Goal: Check status: Check status

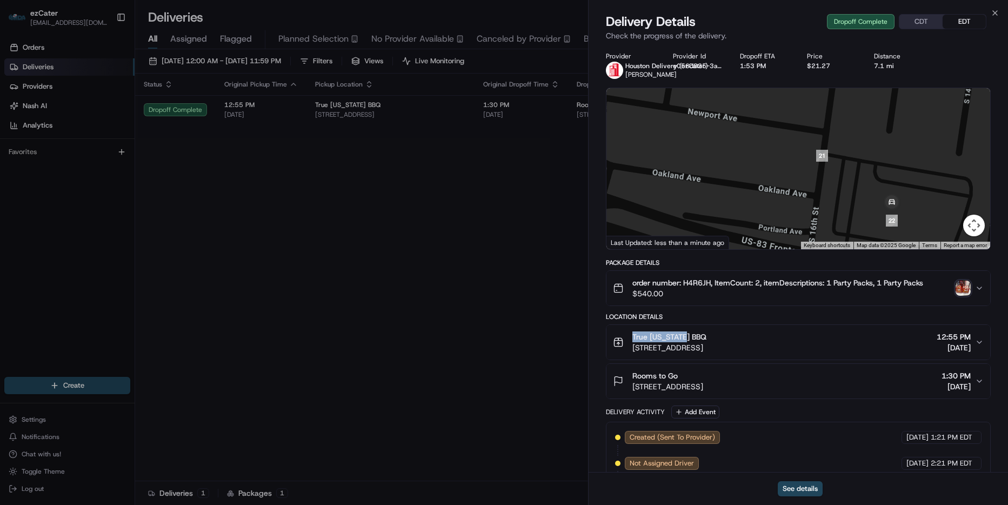
drag, startPoint x: 704, startPoint y: 337, endPoint x: 593, endPoint y: 339, distance: 111.9
click at [593, 339] on div "Provider Houston Delivery (ezCater) Yoslandy Gonzalez Provider Id e056d835-3aa8…" at bounding box center [799, 369] width 420 height 648
copy span "True Texas BBQ"
drag, startPoint x: 685, startPoint y: 282, endPoint x: 1004, endPoint y: 374, distance: 332.6
click at [712, 284] on span "order number: H4R6JH, ItemCount: 2, itemDescriptions: 1 Party Packs, 1 Party Pa…" at bounding box center [778, 282] width 291 height 11
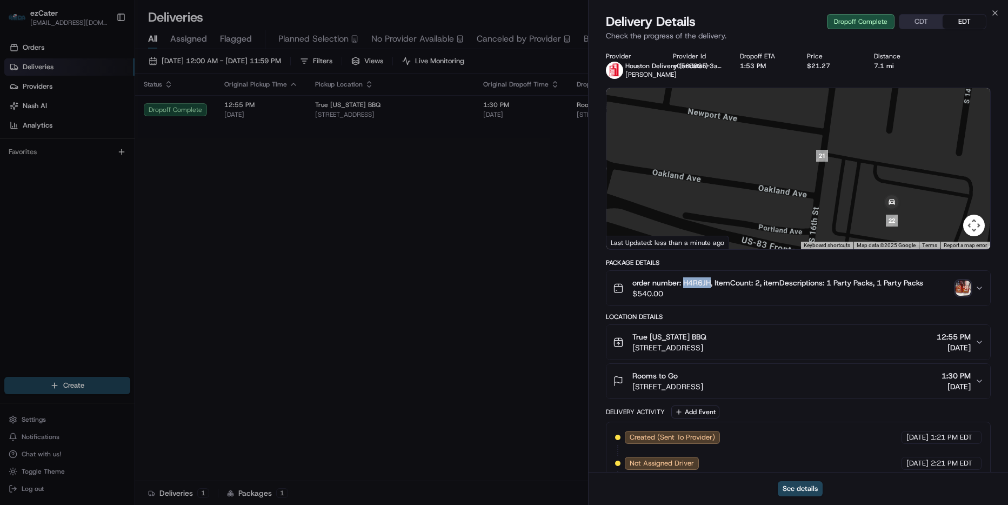
copy span "H4R6JH"
drag, startPoint x: 693, startPoint y: 334, endPoint x: 623, endPoint y: 334, distance: 69.2
click at [623, 334] on div "True Texas BBQ 901 Trenton Rd, McAllen, TX 78504, USA" at bounding box center [660, 342] width 94 height 22
copy span "True Texas BBQ"
click at [994, 10] on icon "button" at bounding box center [995, 13] width 9 height 9
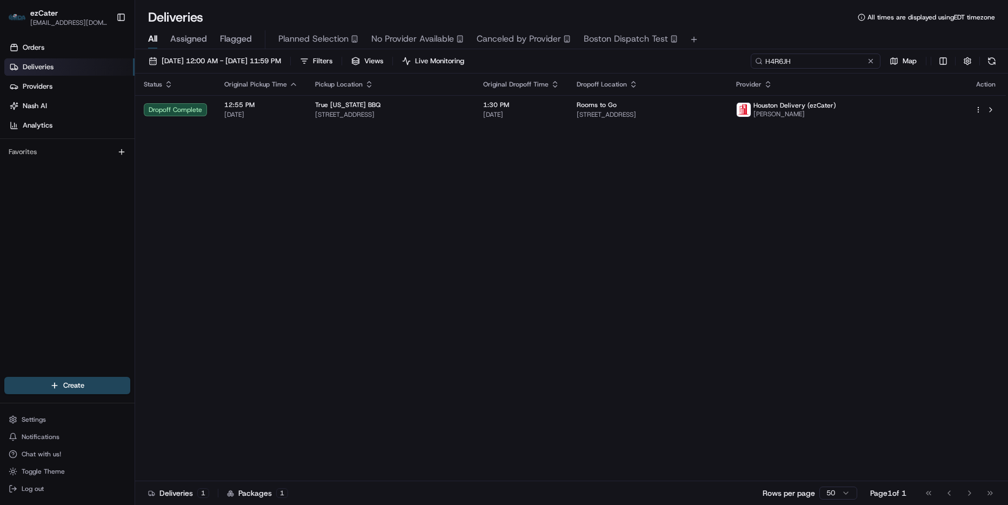
click at [844, 61] on input "H4R6JH" at bounding box center [816, 61] width 130 height 15
paste input "UZ97JA"
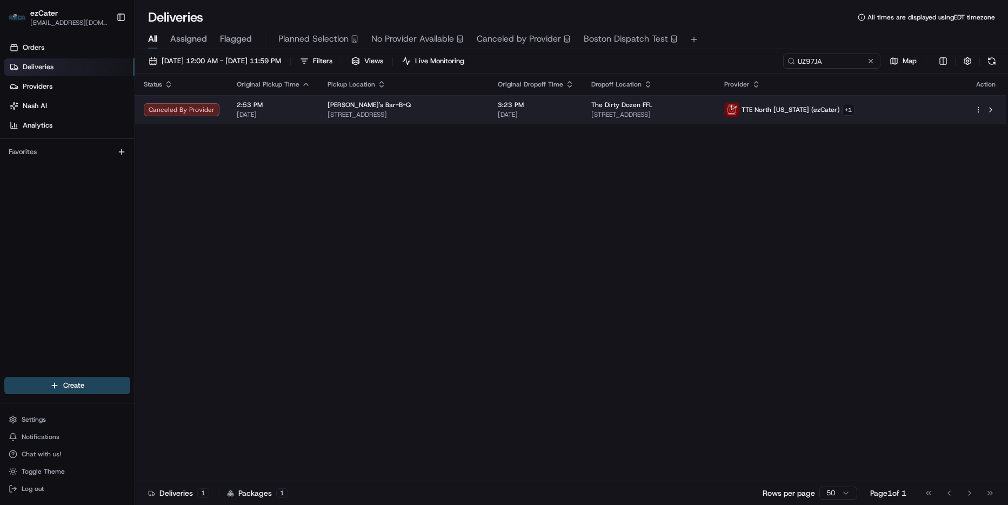
click at [716, 122] on td "The Dirty Dozen FFL 10005 Winter Sun Ln, Knoxville, TN 37922, USA" at bounding box center [649, 109] width 133 height 29
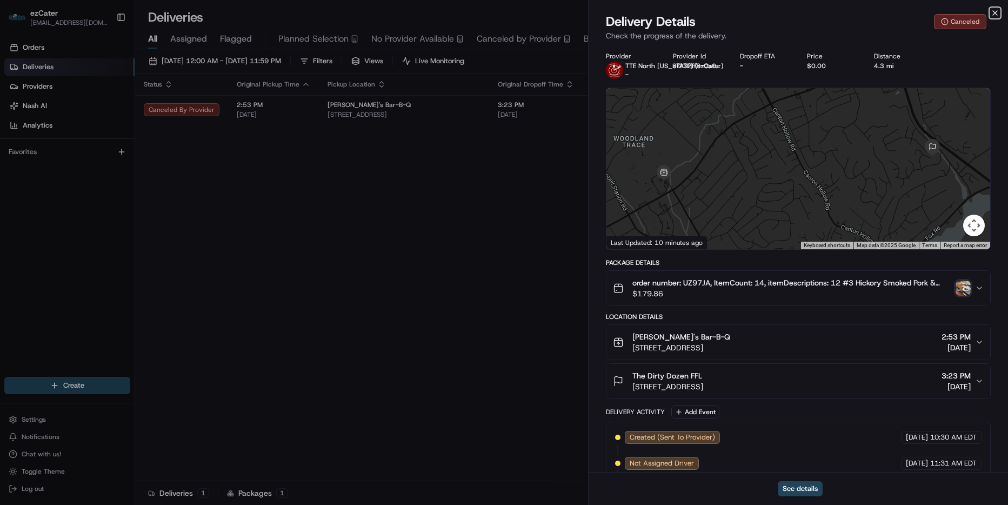
click at [993, 10] on icon "button" at bounding box center [995, 13] width 9 height 9
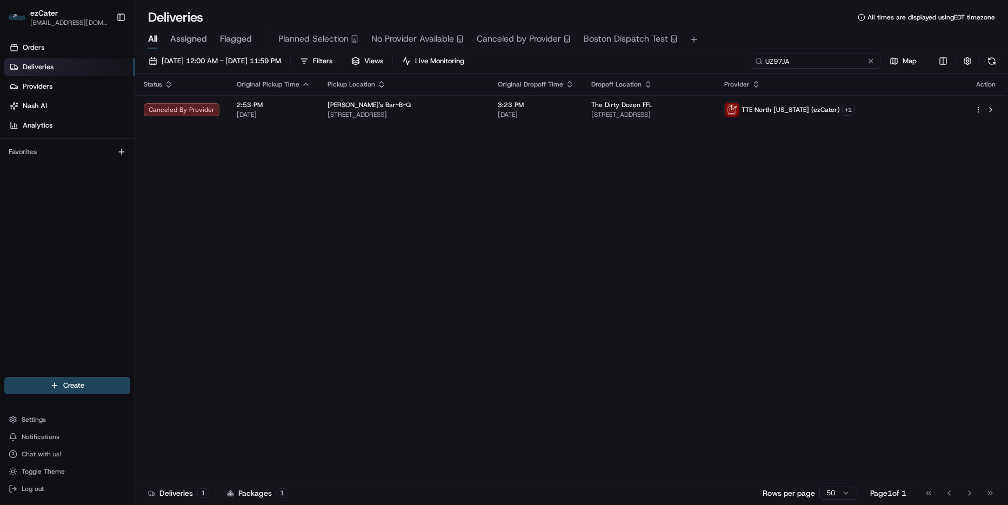
click at [835, 55] on input "UZ97JA" at bounding box center [816, 61] width 130 height 15
paste input "MYXJXW"
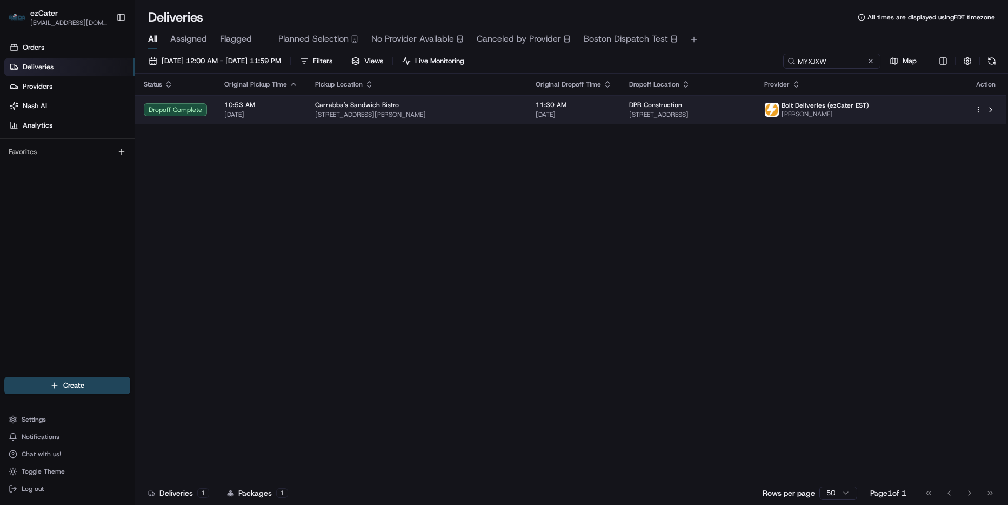
click at [576, 118] on span "08/23/2025" at bounding box center [574, 114] width 76 height 9
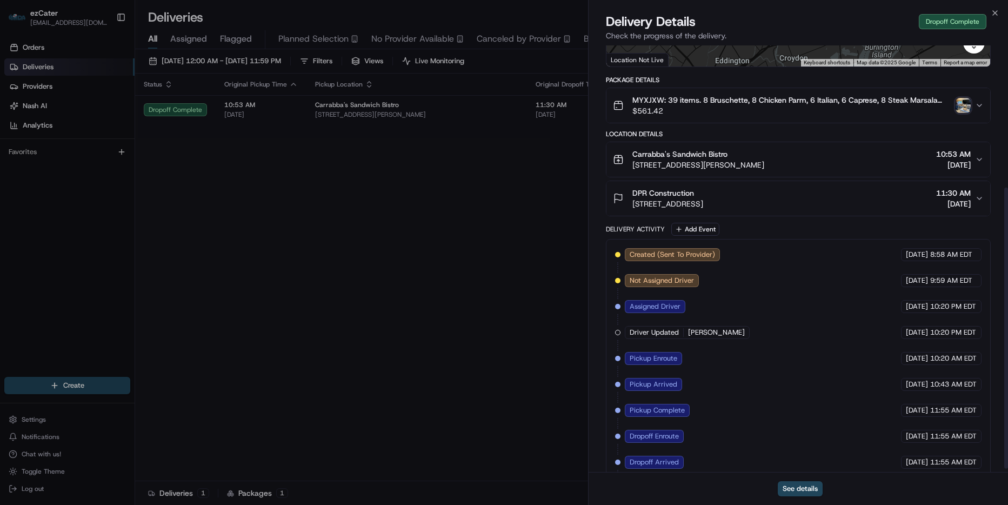
scroll to position [221, 0]
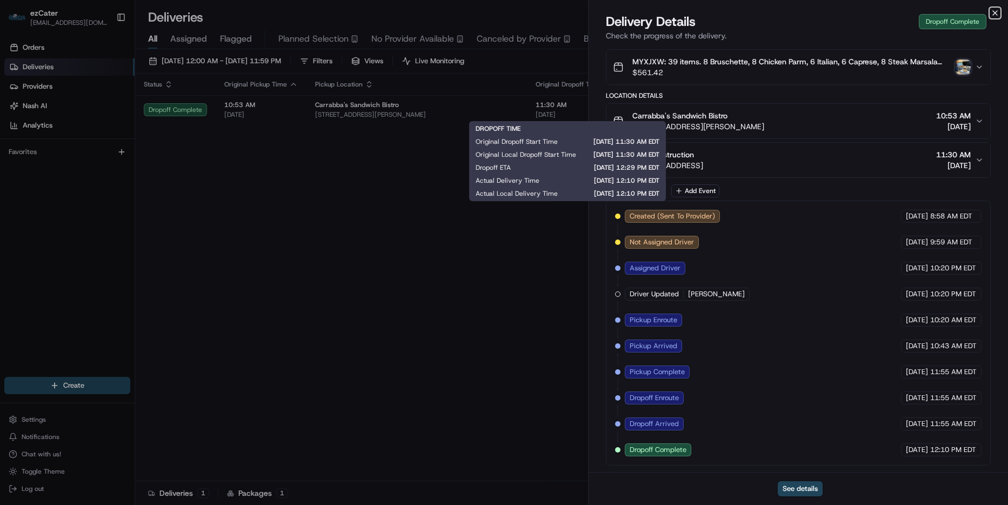
click at [998, 11] on icon "button" at bounding box center [995, 13] width 9 height 9
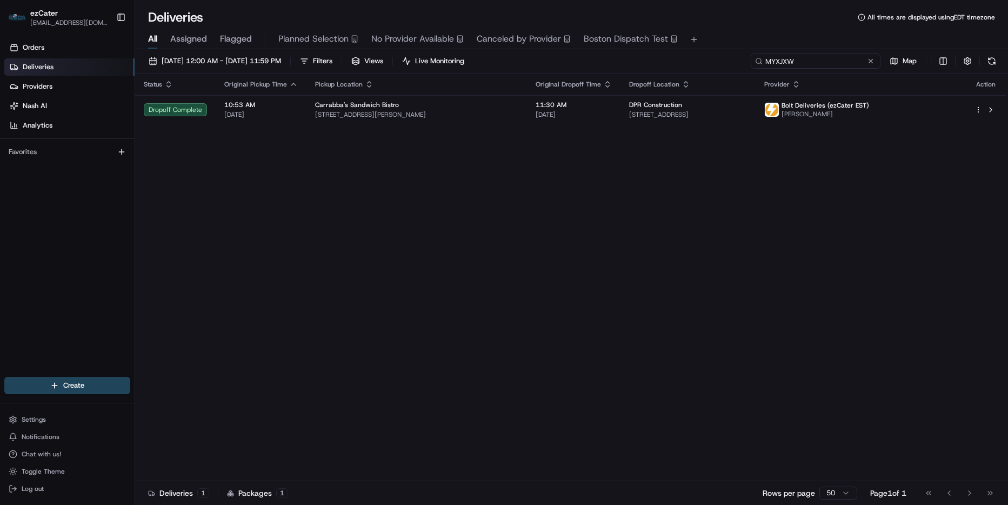
click at [829, 64] on input "MYXJXW" at bounding box center [816, 61] width 130 height 15
paste input "GXZ5K"
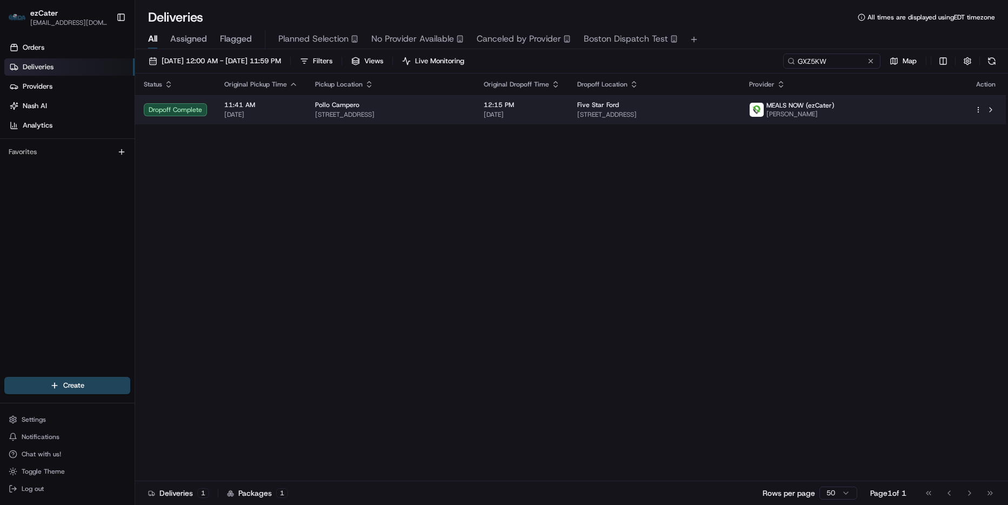
click at [598, 116] on td "Five Star Ford 6618 NE Loop 820, Fort Worth, TX 76180, USA" at bounding box center [655, 109] width 172 height 29
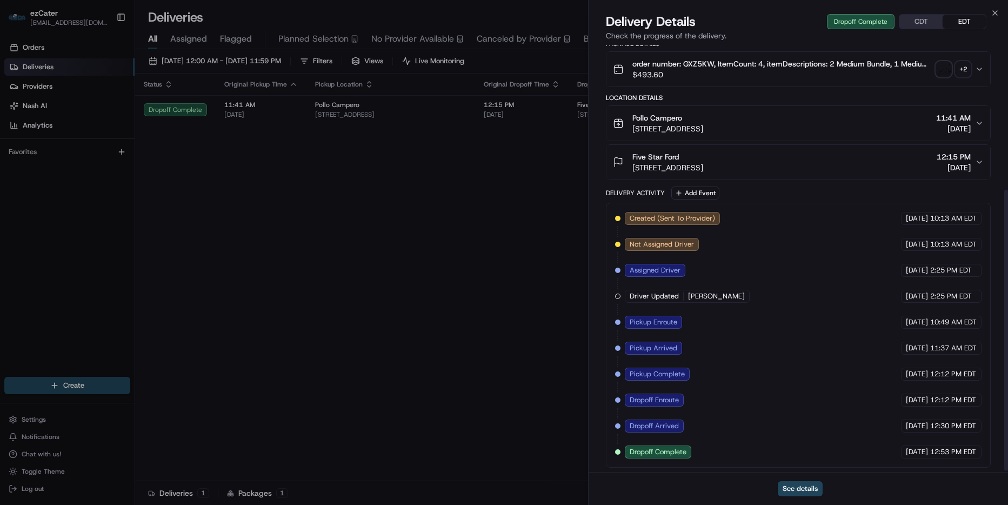
scroll to position [221, 0]
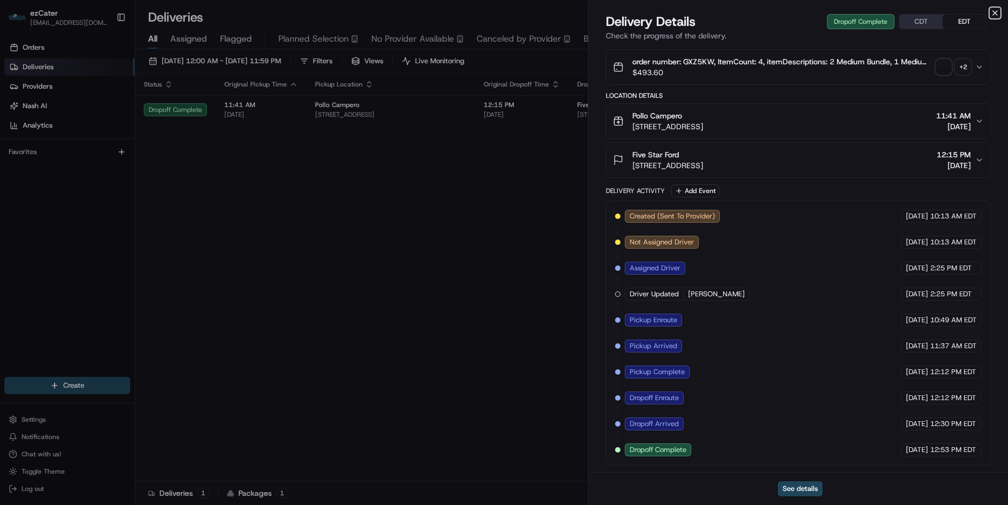
click at [992, 11] on icon "button" at bounding box center [995, 13] width 9 height 9
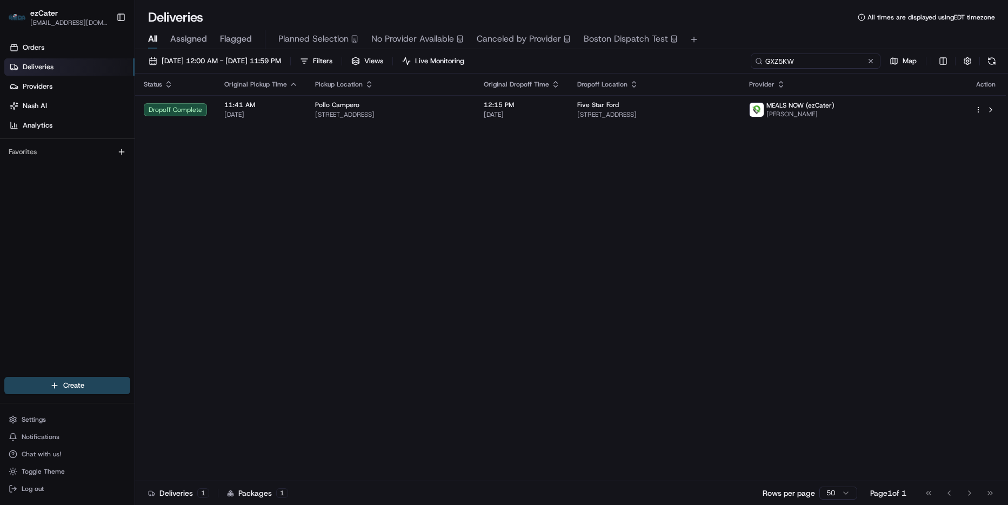
click at [849, 59] on input "GXZ5KW" at bounding box center [816, 61] width 130 height 15
paste input "8F59KZ"
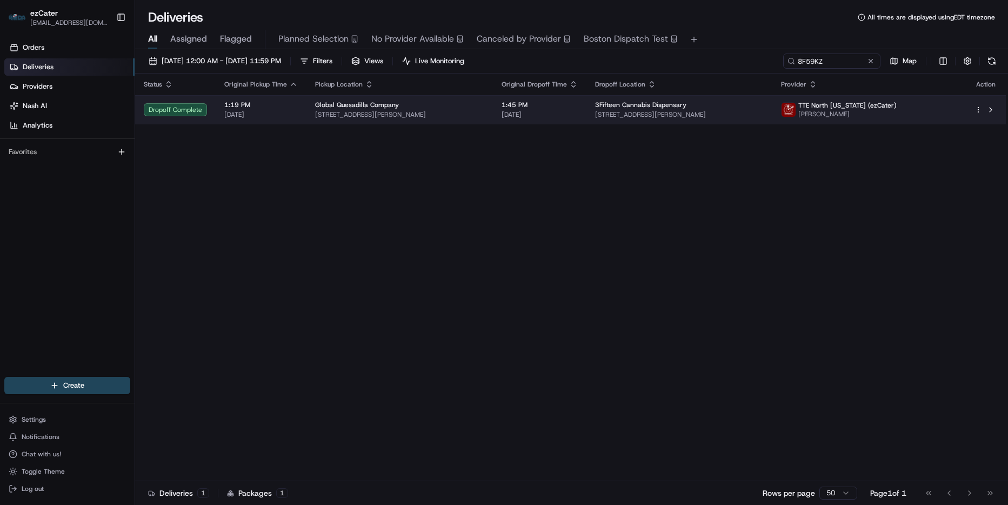
click at [764, 104] on div "3Fifteen Cannabis Dispensary" at bounding box center [679, 105] width 169 height 9
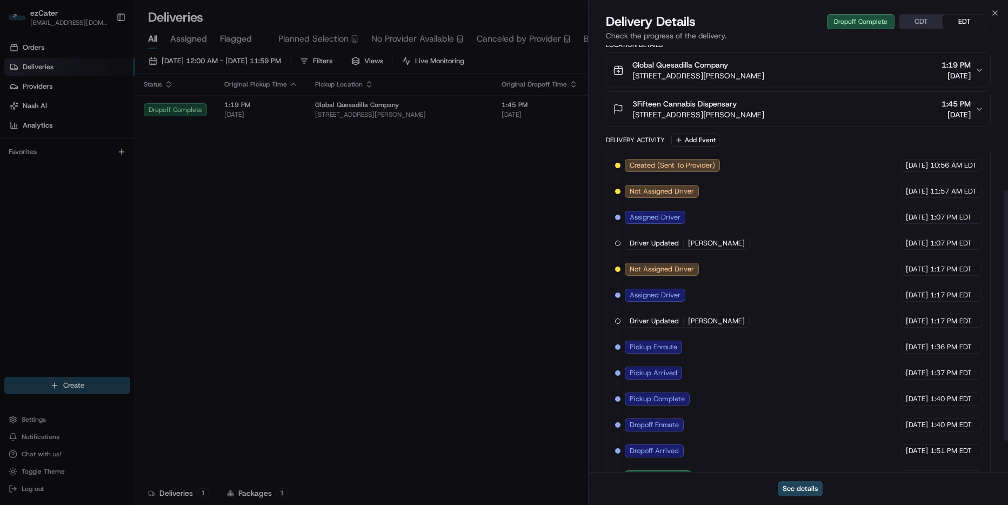
scroll to position [191, 0]
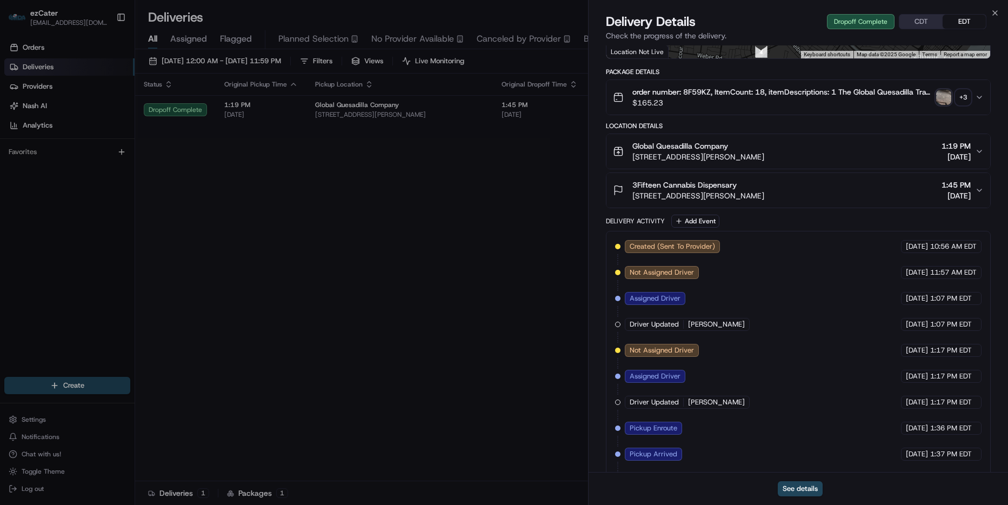
click at [997, 6] on div "Close Delivery Details Dropoff Complete CDT EDT Check the progress of the deliv…" at bounding box center [798, 252] width 420 height 505
click at [995, 11] on icon "button" at bounding box center [995, 13] width 9 height 9
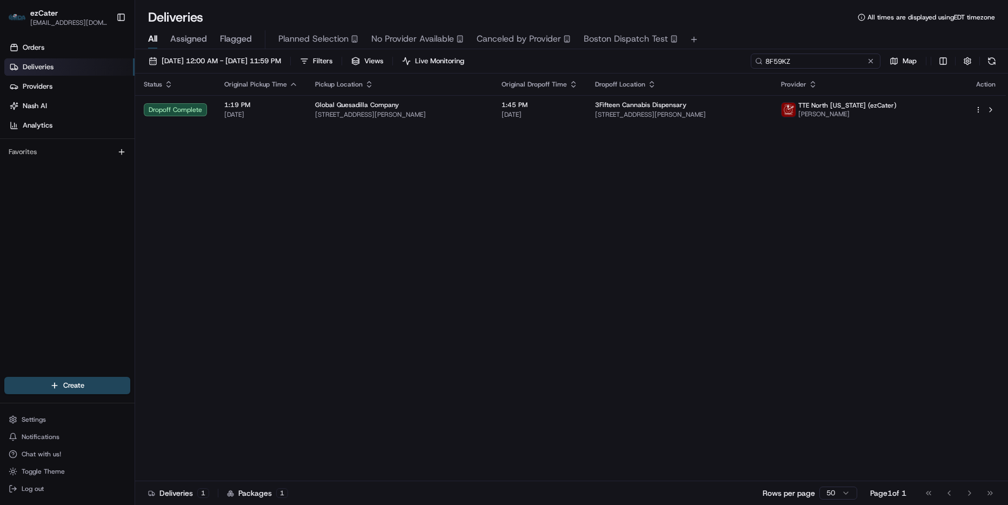
click at [810, 62] on input "8F59KZ" at bounding box center [816, 61] width 130 height 15
paste input "JMZ0Q5"
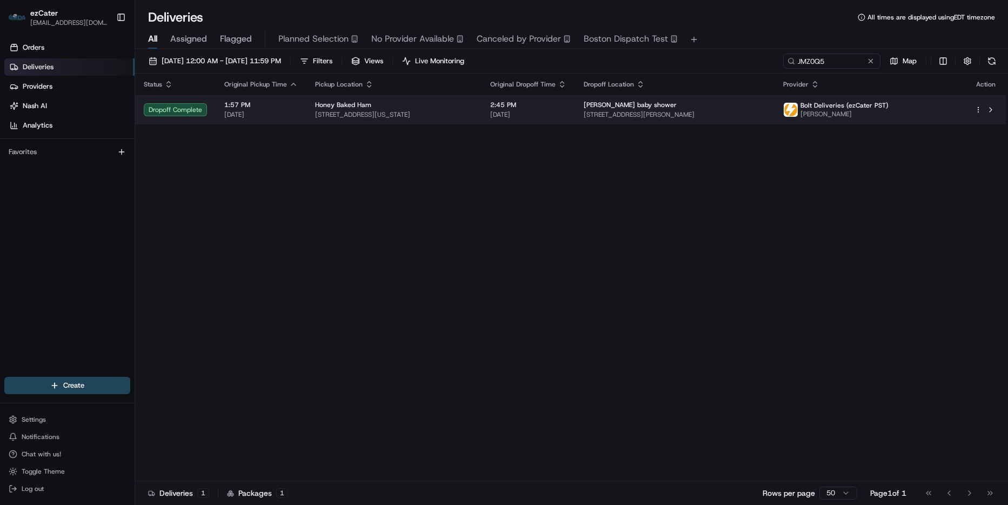
click at [764, 105] on div "Smith baby shower" at bounding box center [675, 105] width 182 height 9
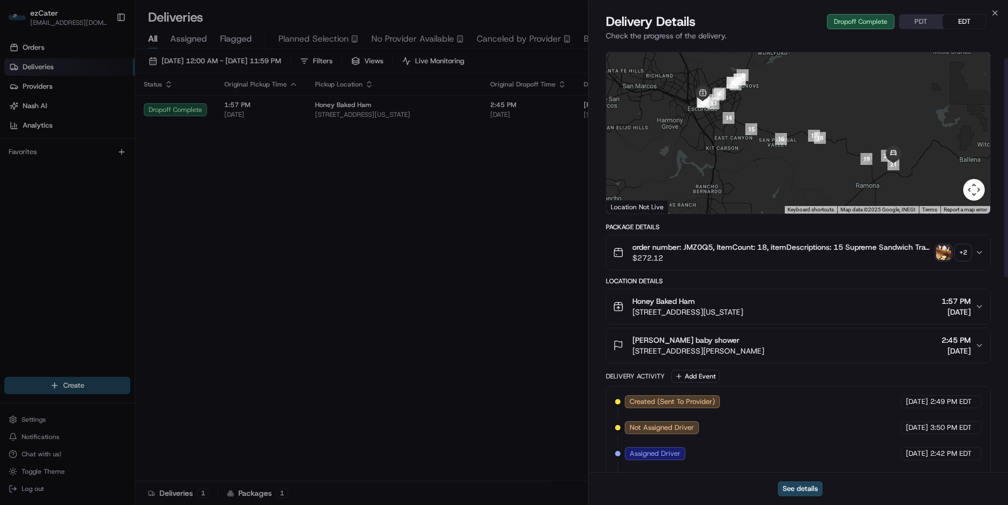
scroll to position [24, 0]
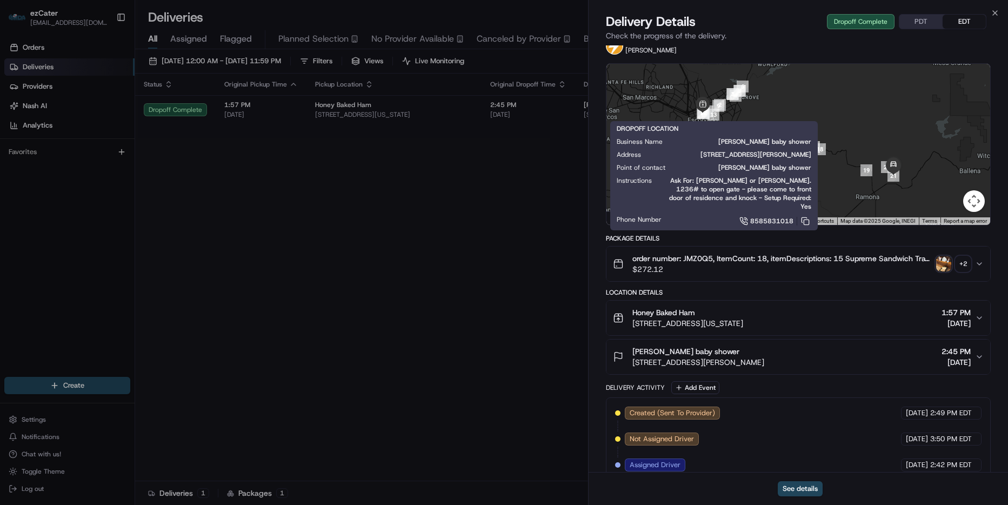
drag, startPoint x: 1000, startPoint y: 10, endPoint x: 990, endPoint y: 12, distance: 10.5
click at [1000, 10] on div "Close Delivery Details Dropoff Complete PDT EDT Check the progress of the deliv…" at bounding box center [798, 252] width 420 height 505
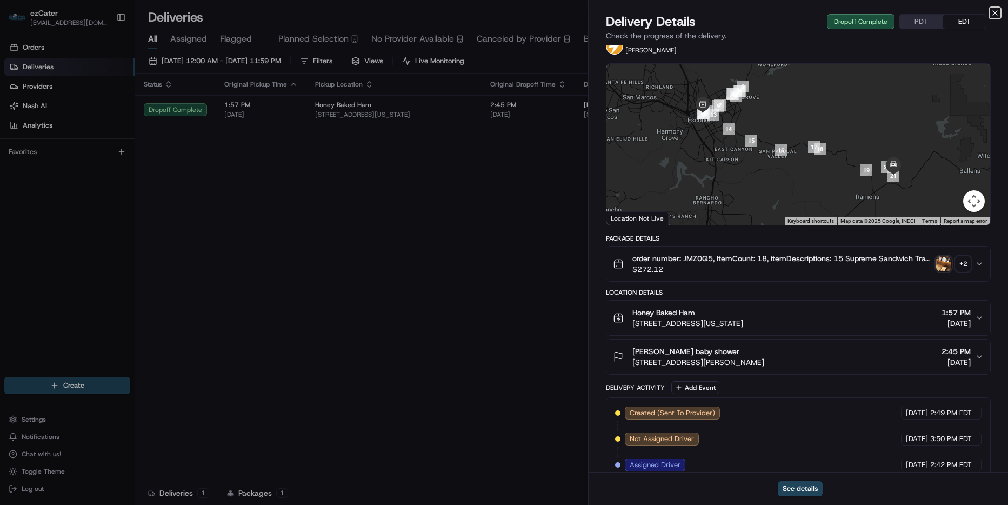
click at [995, 13] on icon "button" at bounding box center [995, 13] width 4 height 4
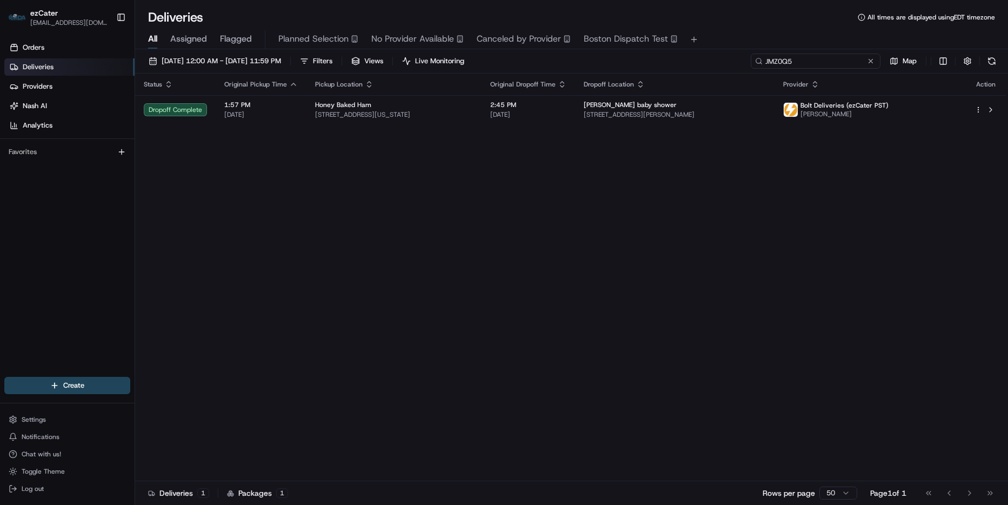
click at [848, 62] on input "JMZ0Q5" at bounding box center [816, 61] width 130 height 15
paste input "QRJRVH"
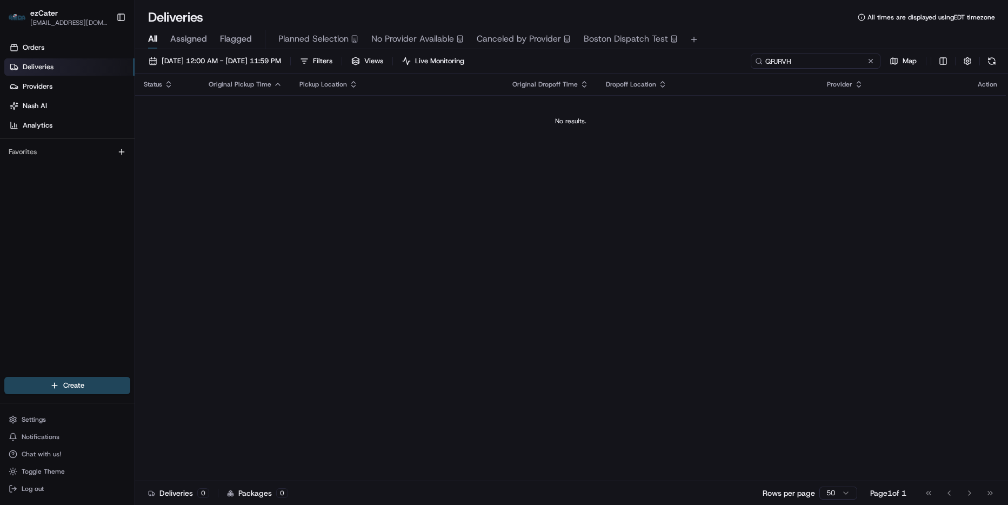
drag, startPoint x: 842, startPoint y: 65, endPoint x: 635, endPoint y: 65, distance: 207.1
click at [646, 64] on div "08/23/2025 12:00 AM - 08/23/2025 11:59 PM Filters Views Live Monitoring QRJRVH …" at bounding box center [571, 64] width 873 height 20
click at [815, 62] on input "QRJRVH" at bounding box center [816, 61] width 130 height 15
paste input "C2PKAQ"
type input "C2PKAQ"
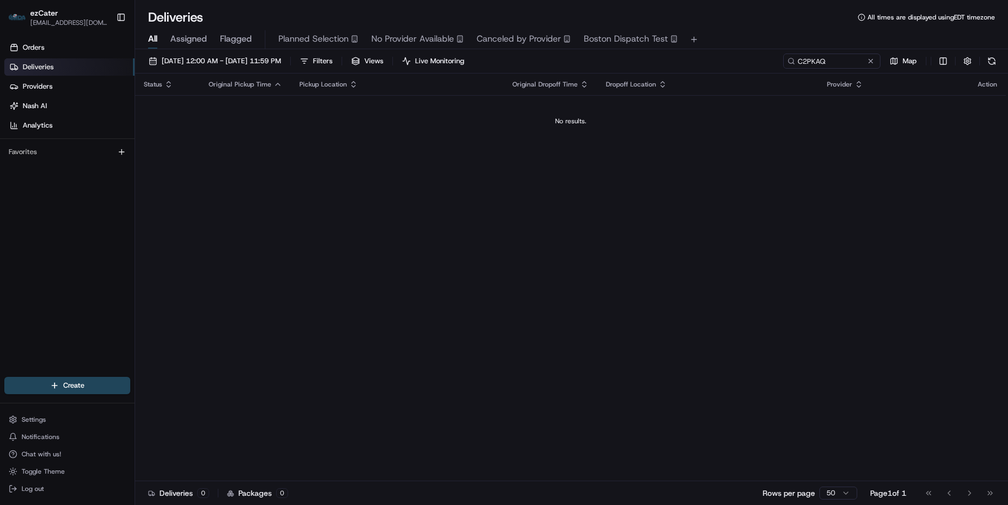
click at [867, 59] on button at bounding box center [871, 61] width 11 height 11
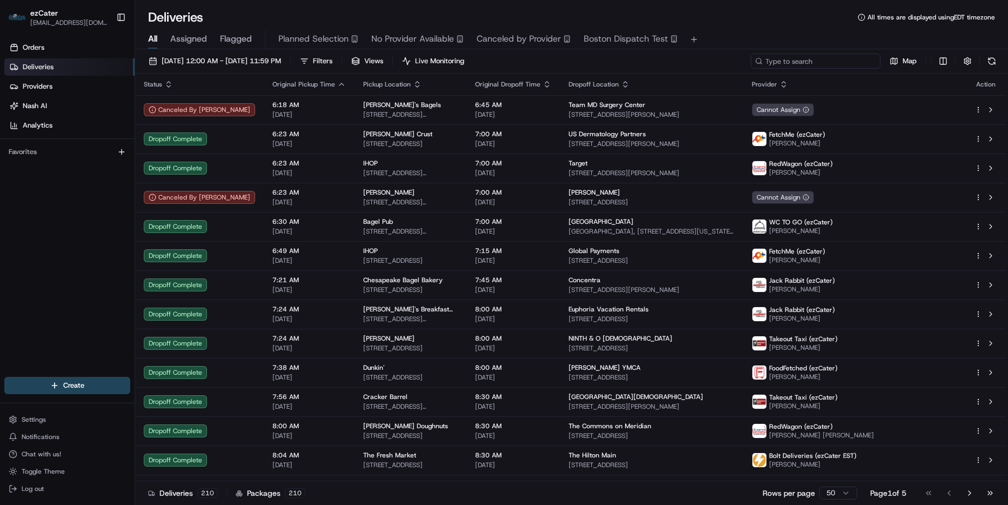
click at [857, 59] on input at bounding box center [816, 61] width 130 height 15
paste input "P2XVP8"
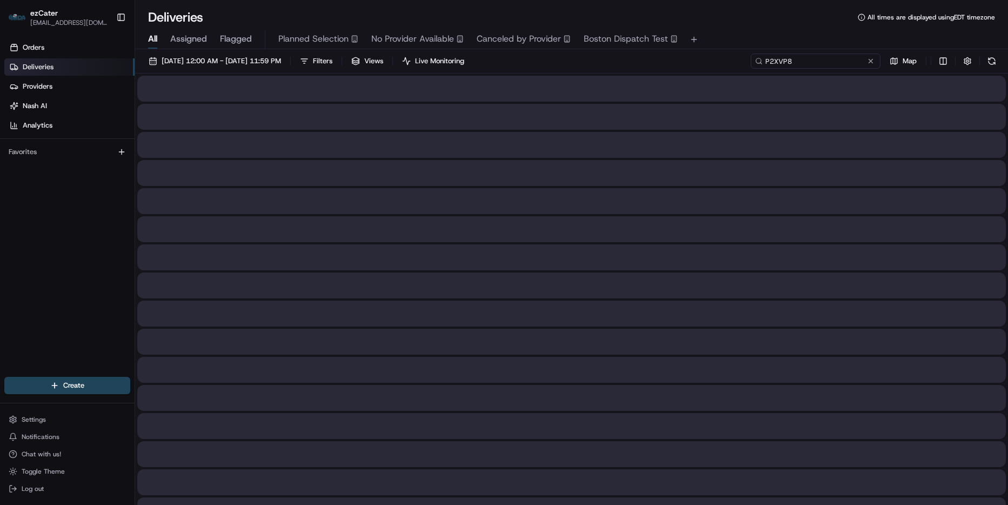
type input "P2XVP8"
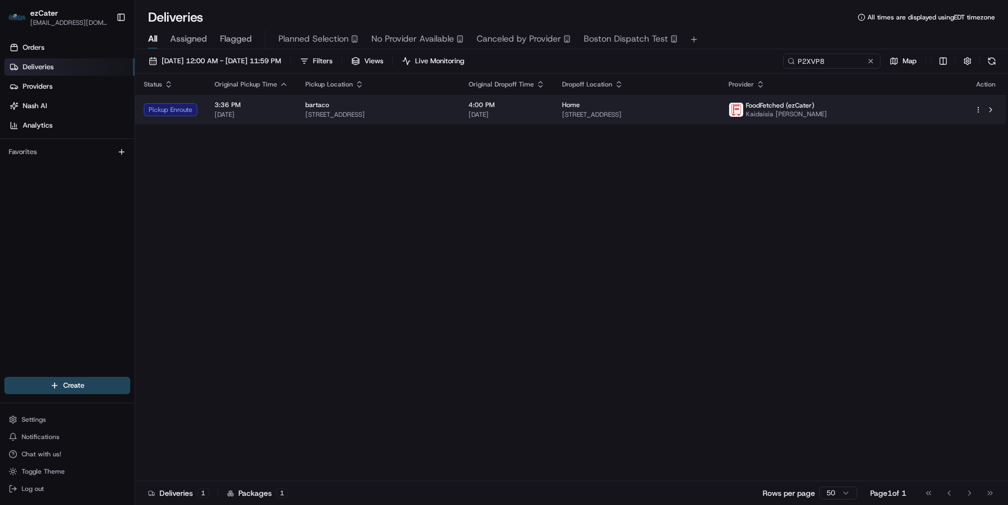
click at [711, 112] on span "109 Ridgewood Rd, West Hartford, CT 06107, USA" at bounding box center [636, 114] width 149 height 9
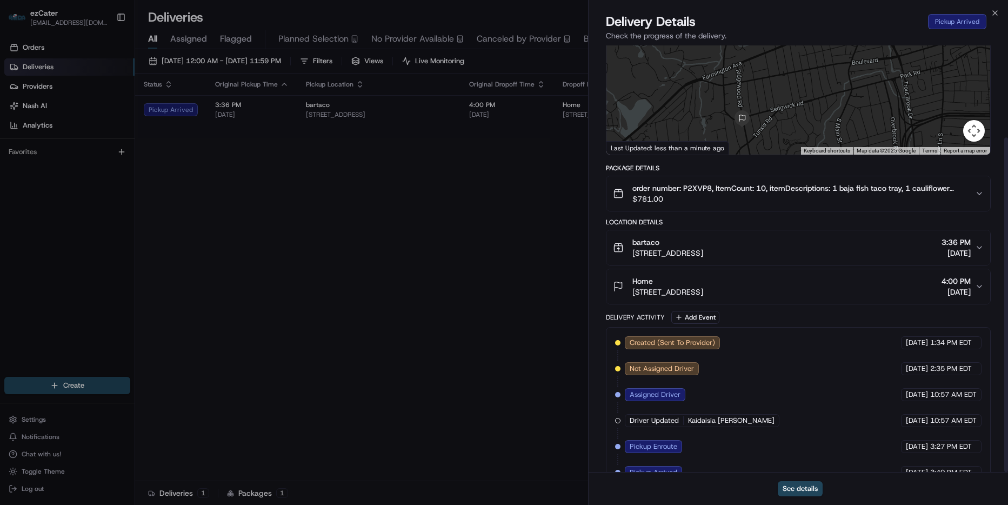
scroll to position [117, 0]
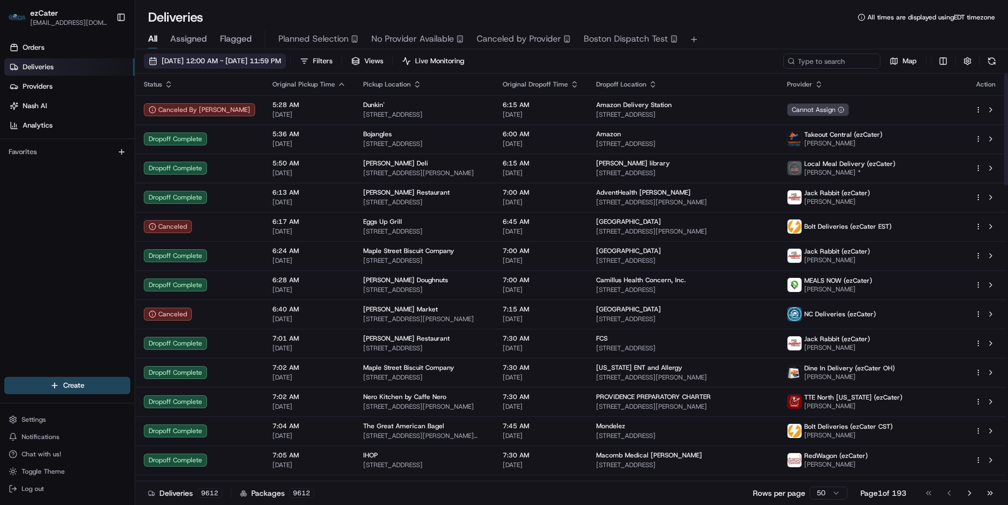
click at [272, 60] on span "[DATE] 12:00 AM - [DATE] 11:59 PM" at bounding box center [221, 61] width 119 height 10
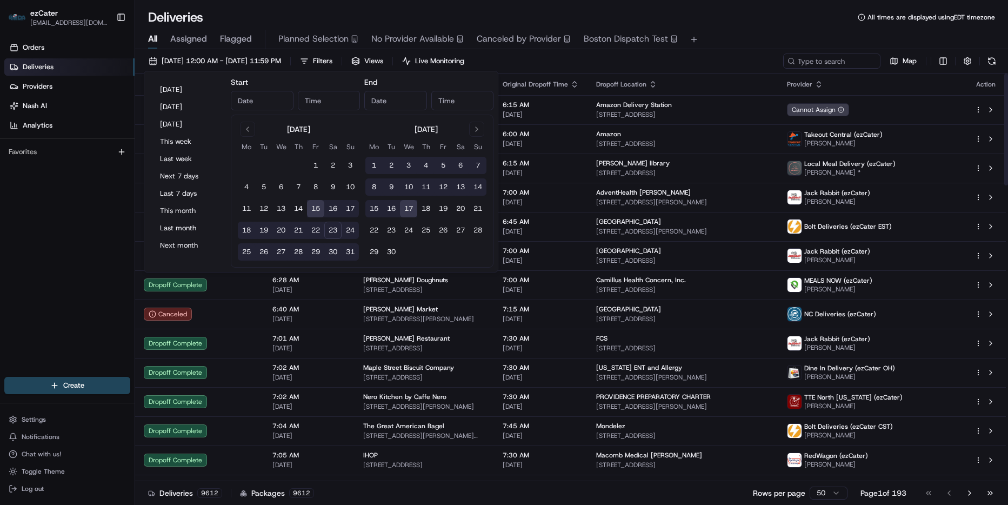
type input "[DATE]"
type input "12:00 AM"
type input "[DATE]"
type input "11:59 PM"
click at [816, 55] on input at bounding box center [816, 61] width 130 height 15
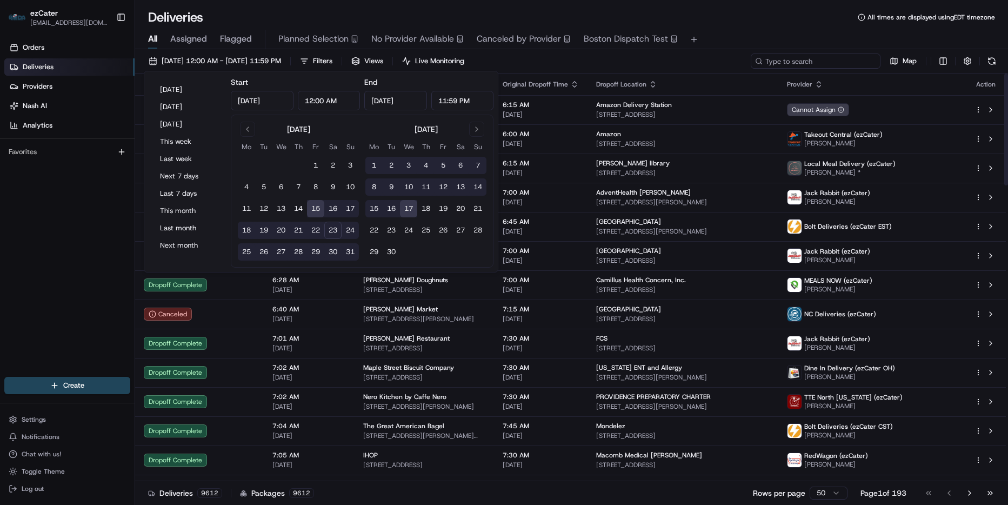
paste input "QRJRVH"
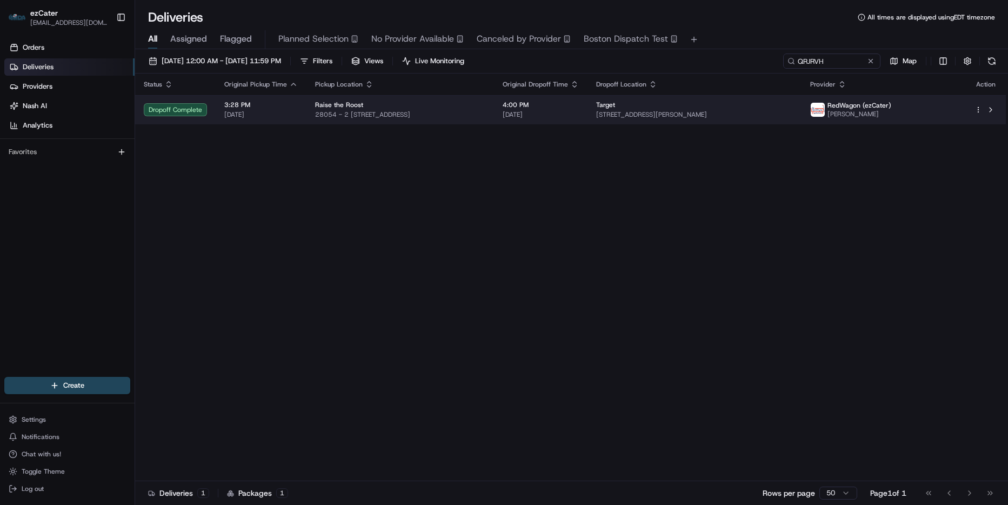
click at [823, 119] on body "ezCater [EMAIL_ADDRESS][DOMAIN_NAME] Toggle Sidebar Orders Deliveries Providers…" at bounding box center [504, 252] width 1008 height 505
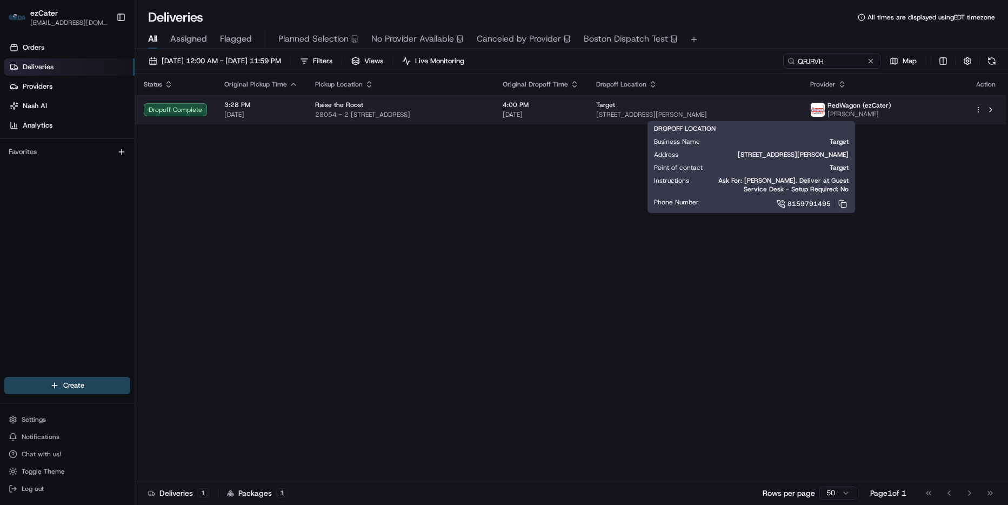
click at [793, 115] on span "[STREET_ADDRESS][PERSON_NAME]" at bounding box center [694, 114] width 197 height 9
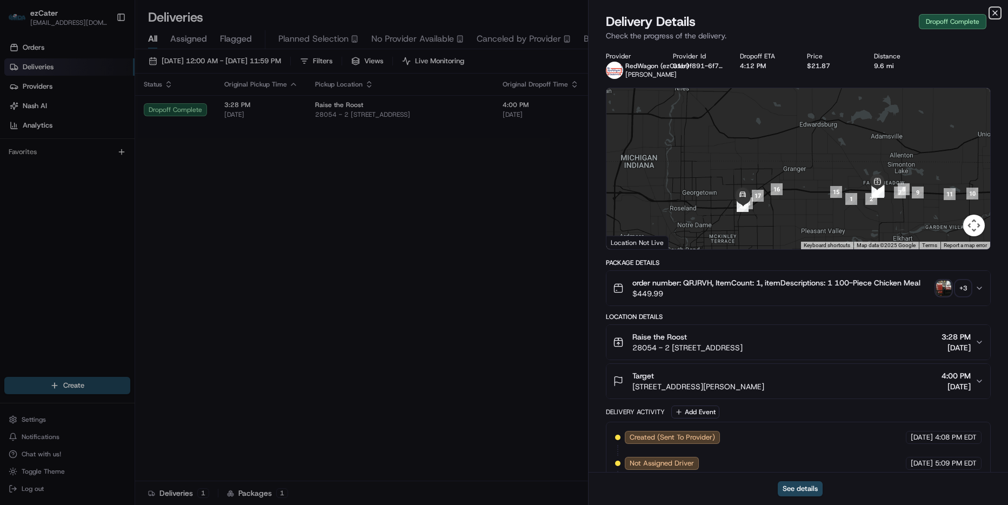
click at [997, 13] on icon "button" at bounding box center [995, 13] width 9 height 9
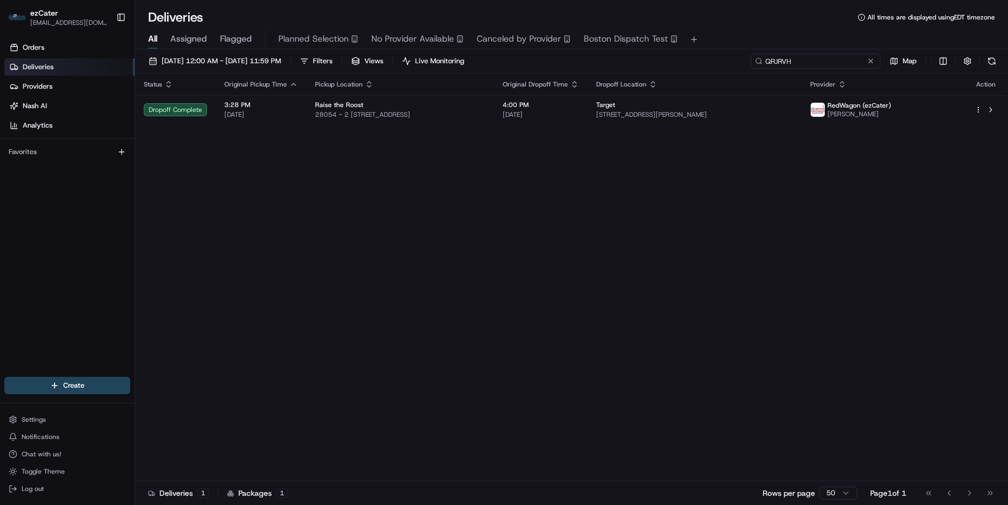
click at [842, 62] on input "QRJRVH" at bounding box center [816, 61] width 130 height 15
paste input "C2PKAQ"
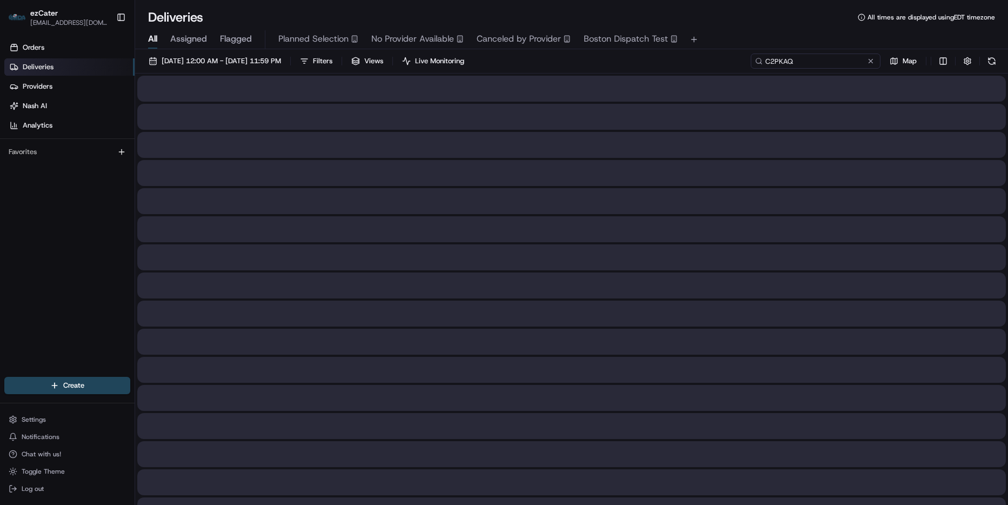
type input "C2PKAQ"
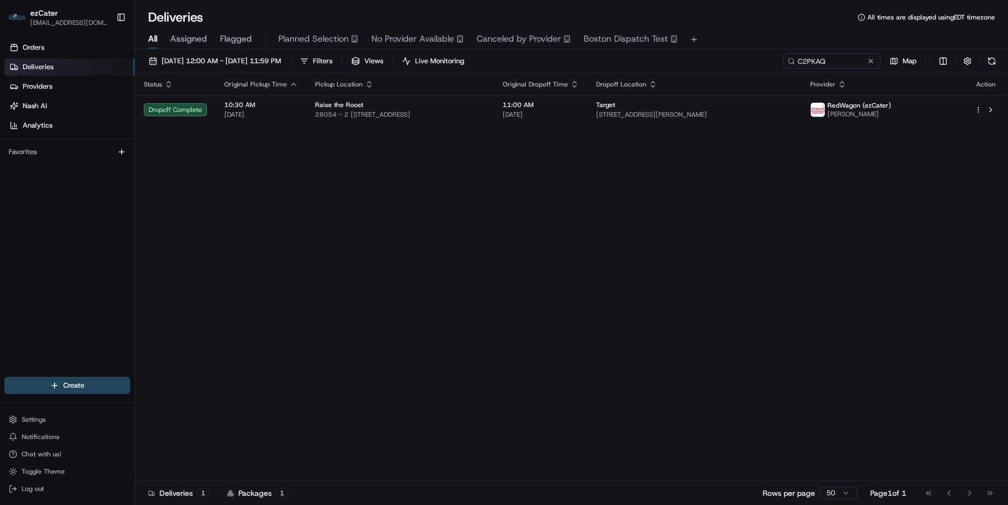
drag, startPoint x: 567, startPoint y: 203, endPoint x: 665, endPoint y: 144, distance: 114.2
click at [570, 203] on div "Status Original Pickup Time Pickup Location Original Dropoff Time Dropoff Locat…" at bounding box center [570, 278] width 871 height 408
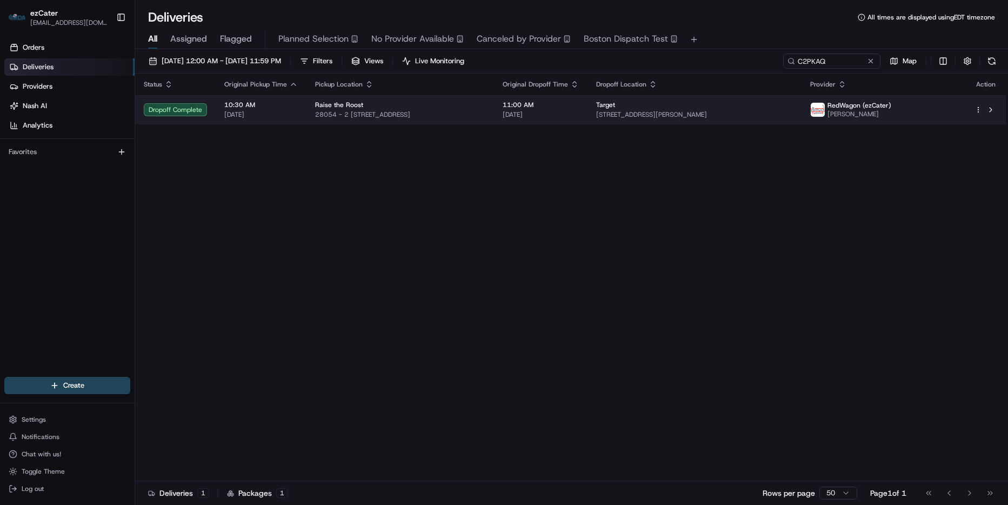
click at [793, 103] on div "Target" at bounding box center [694, 105] width 197 height 9
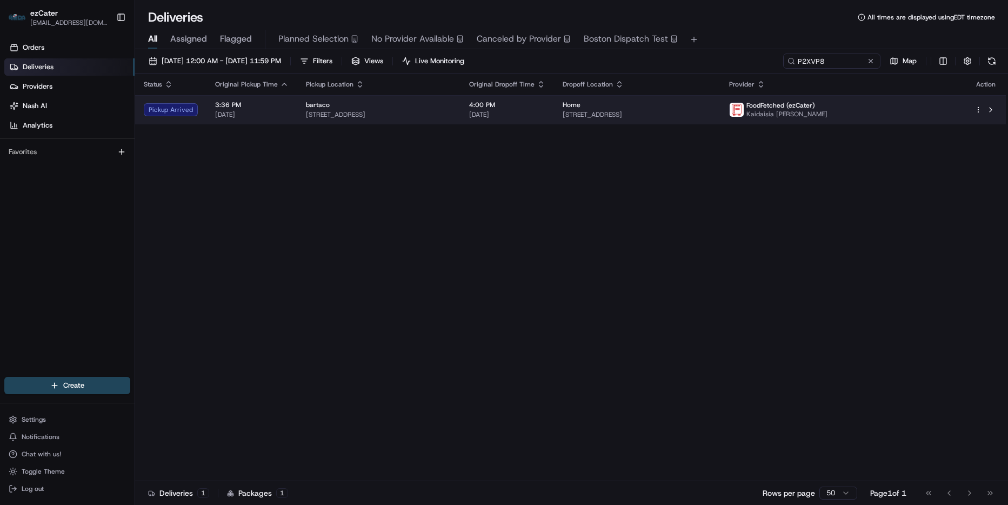
click at [712, 113] on span "109 Ridgewood Rd, West Hartford, CT 06107, USA" at bounding box center [637, 114] width 149 height 9
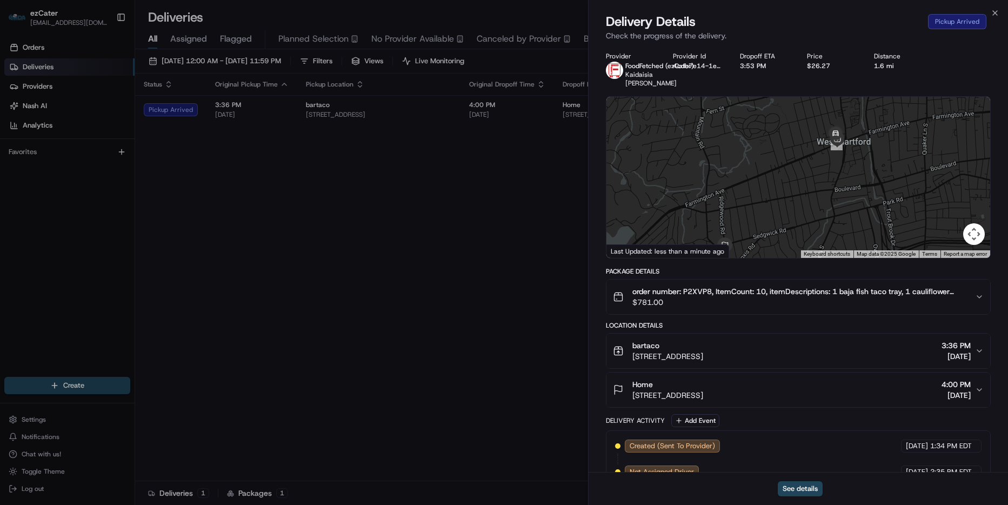
click at [855, 170] on div at bounding box center [799, 177] width 384 height 161
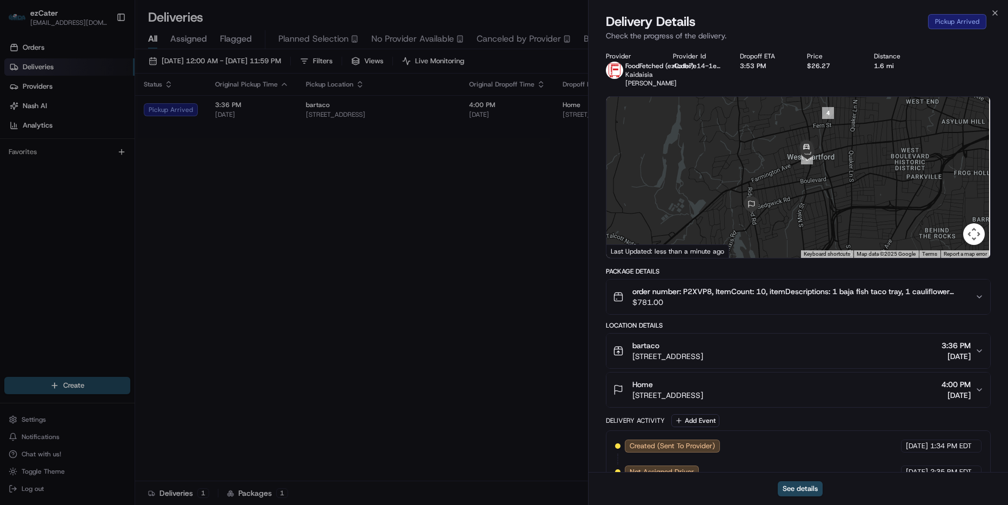
drag, startPoint x: 822, startPoint y: 192, endPoint x: 815, endPoint y: 192, distance: 7.0
click at [815, 192] on div at bounding box center [799, 177] width 384 height 161
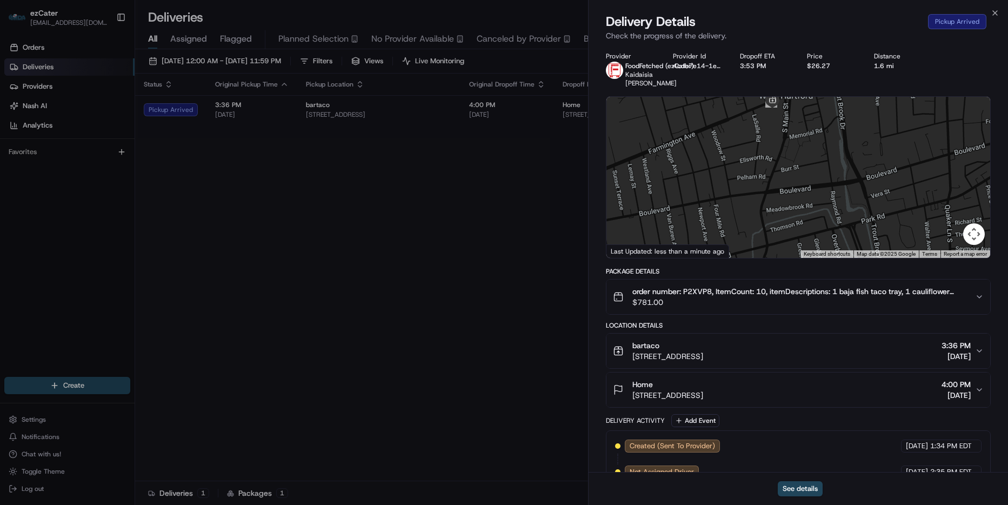
drag, startPoint x: 808, startPoint y: 140, endPoint x: 804, endPoint y: 178, distance: 38.1
click at [804, 178] on div at bounding box center [799, 177] width 384 height 161
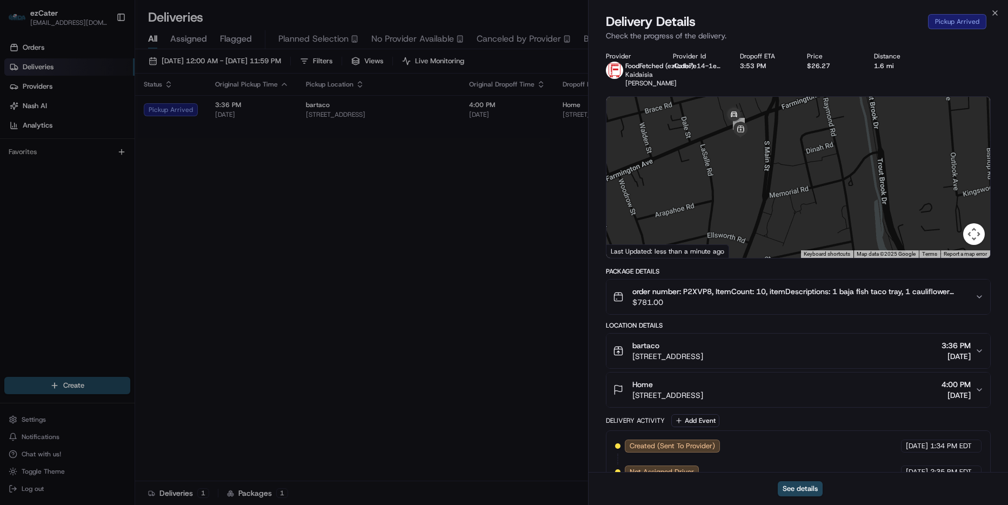
drag, startPoint x: 782, startPoint y: 130, endPoint x: 776, endPoint y: 181, distance: 51.2
click at [778, 181] on div at bounding box center [799, 177] width 384 height 161
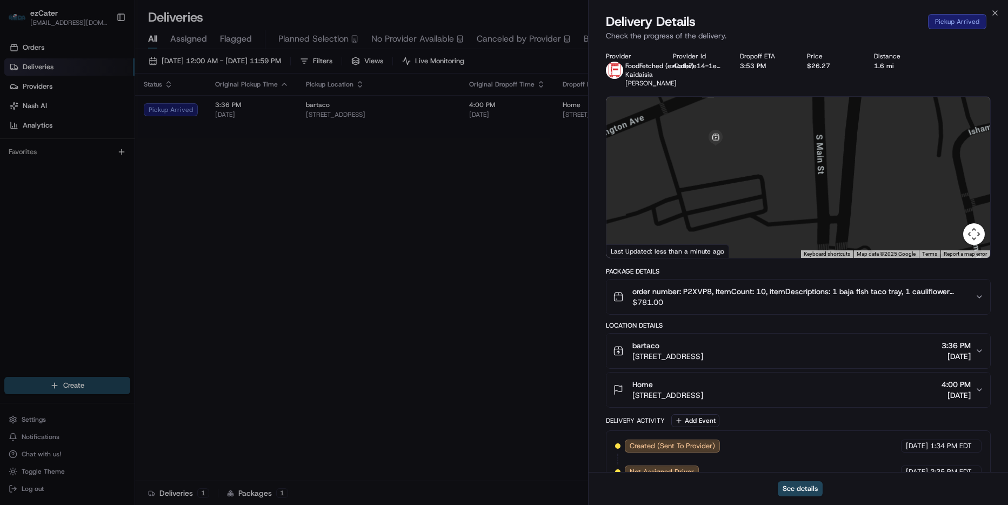
drag, startPoint x: 734, startPoint y: 129, endPoint x: 746, endPoint y: 198, distance: 70.2
click at [746, 198] on div at bounding box center [799, 177] width 384 height 161
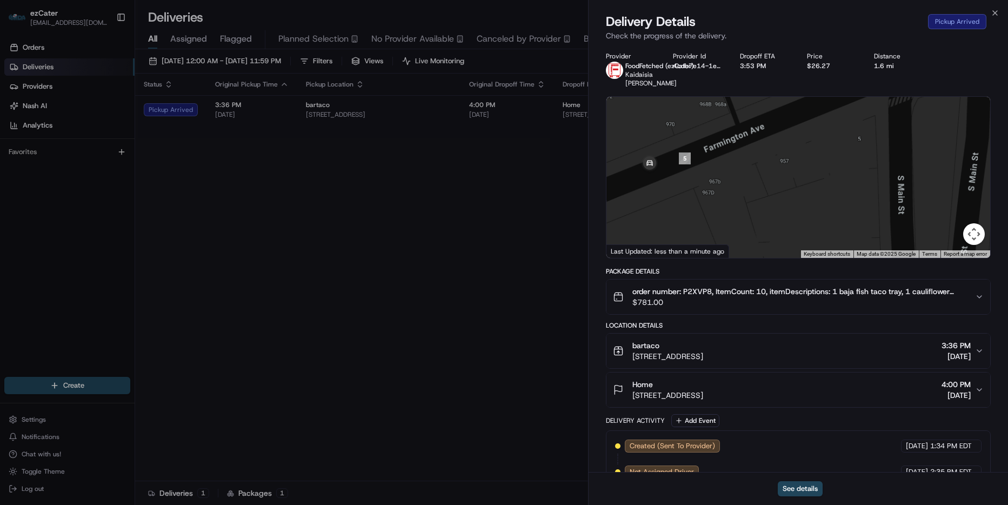
drag, startPoint x: 766, startPoint y: 128, endPoint x: 779, endPoint y: 204, distance: 77.9
click at [779, 204] on div at bounding box center [799, 177] width 384 height 161
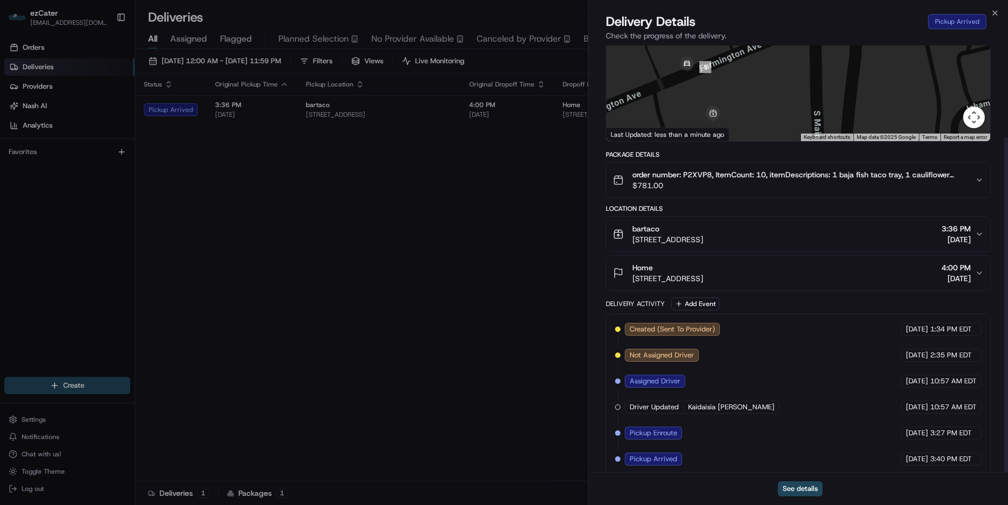
scroll to position [117, 0]
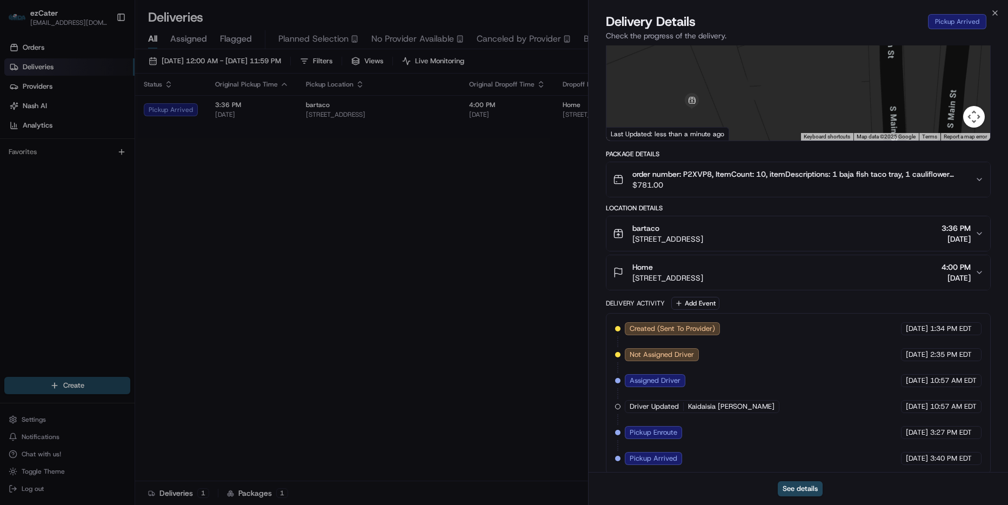
click at [761, 114] on div at bounding box center [799, 59] width 384 height 161
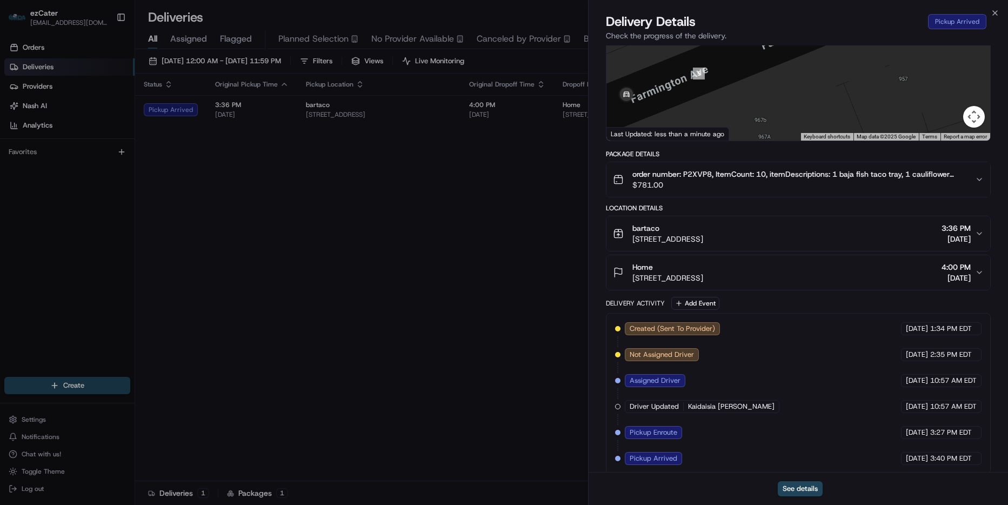
drag, startPoint x: 653, startPoint y: 91, endPoint x: 772, endPoint y: 112, distance: 121.2
click at [772, 112] on div at bounding box center [799, 59] width 384 height 161
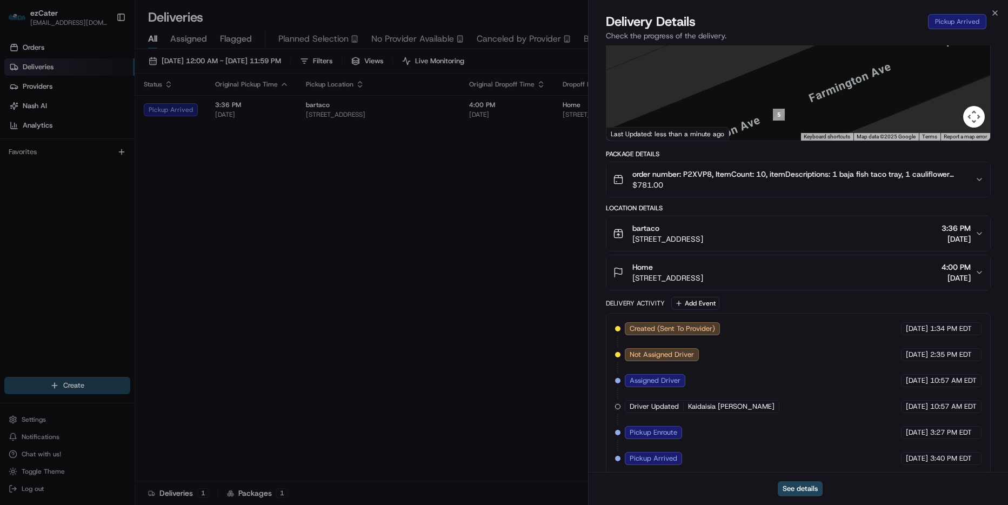
drag, startPoint x: 694, startPoint y: 84, endPoint x: 821, endPoint y: 171, distance: 154.0
click at [821, 171] on div "Provider FoodFetched (ezCater) Kaidaisia Walker Provider Id 4cdb7e14-1e3b-245a-…" at bounding box center [798, 205] width 385 height 540
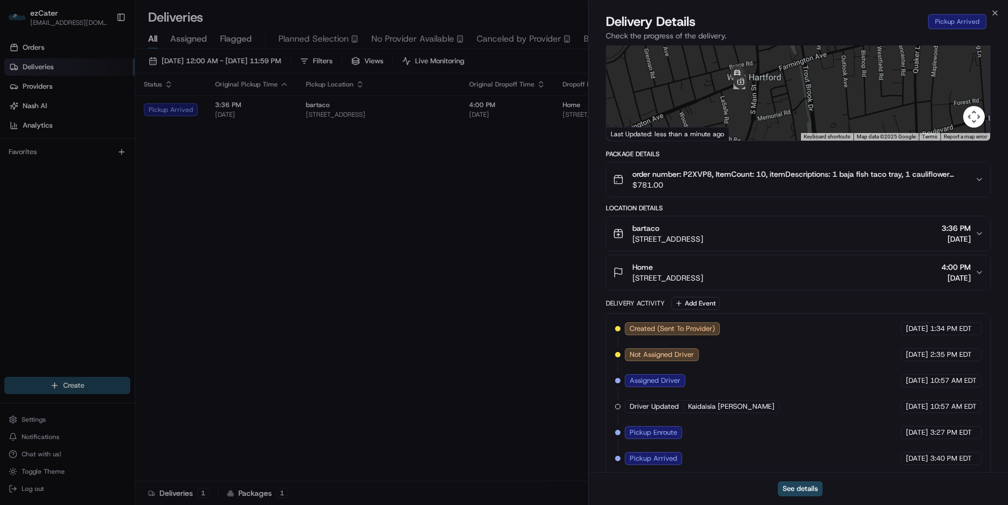
drag, startPoint x: 882, startPoint y: 87, endPoint x: 718, endPoint y: 8, distance: 182.6
click at [773, 69] on div at bounding box center [799, 59] width 384 height 161
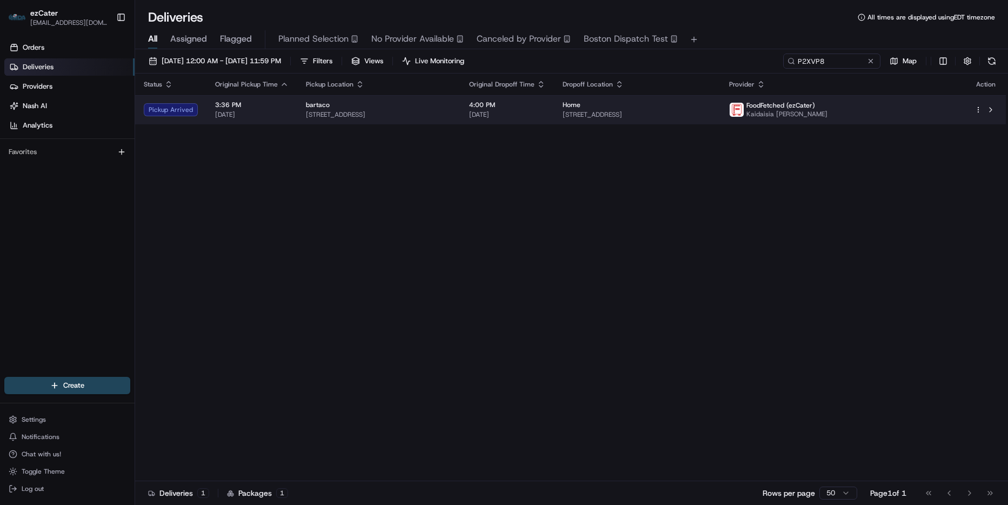
click at [545, 115] on span "08/23/2025" at bounding box center [507, 114] width 76 height 9
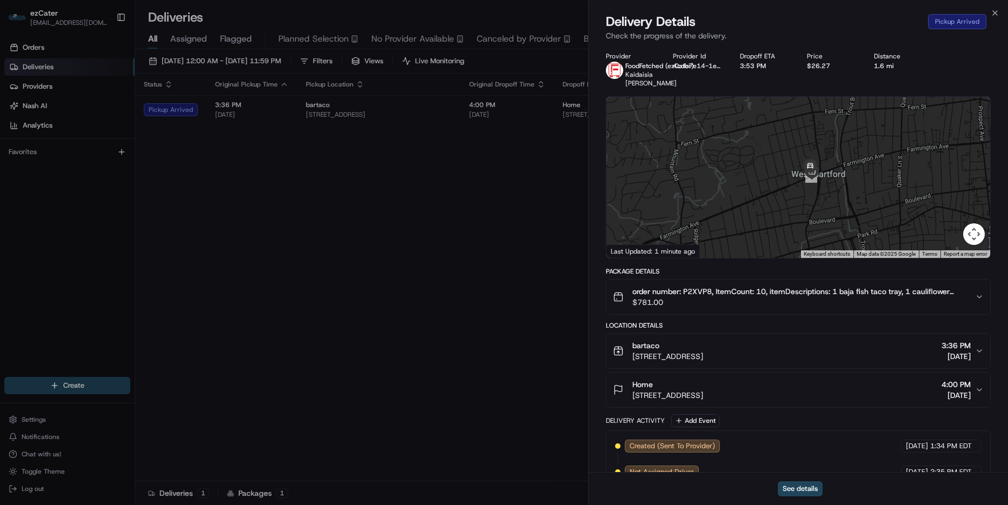
drag, startPoint x: 860, startPoint y: 153, endPoint x: 837, endPoint y: 191, distance: 44.6
click at [837, 191] on div at bounding box center [799, 177] width 384 height 161
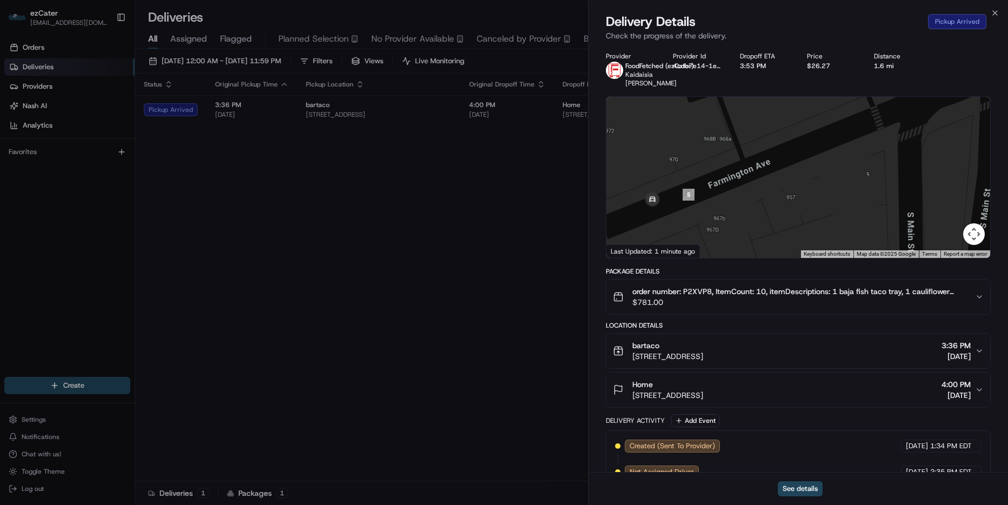
drag, startPoint x: 698, startPoint y: 219, endPoint x: 701, endPoint y: 79, distance: 140.0
click at [694, 79] on div "Provider FoodFetched (ezCater) Kaidaisia Walker Provider Id 4cdb7e14-1e3b-245a-…" at bounding box center [798, 322] width 385 height 540
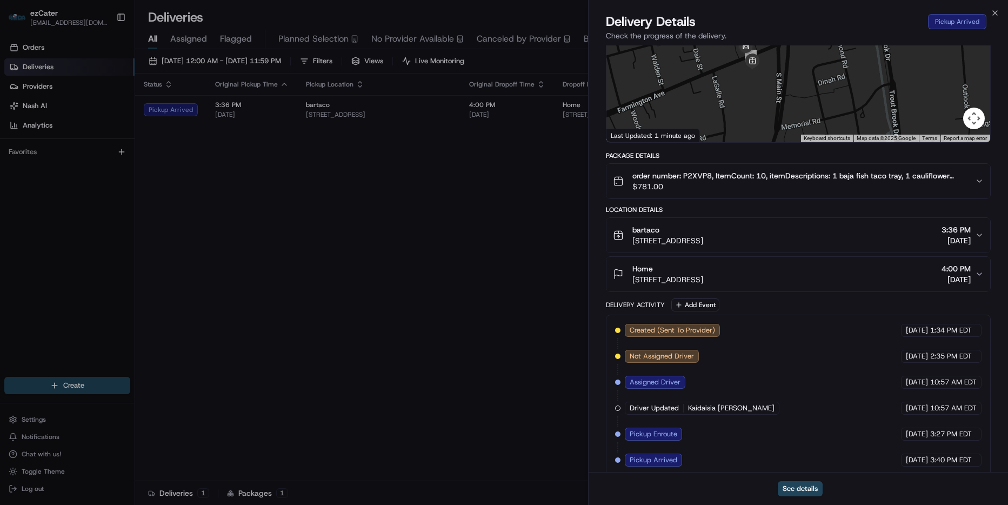
scroll to position [117, 0]
